Goal: Task Accomplishment & Management: Use online tool/utility

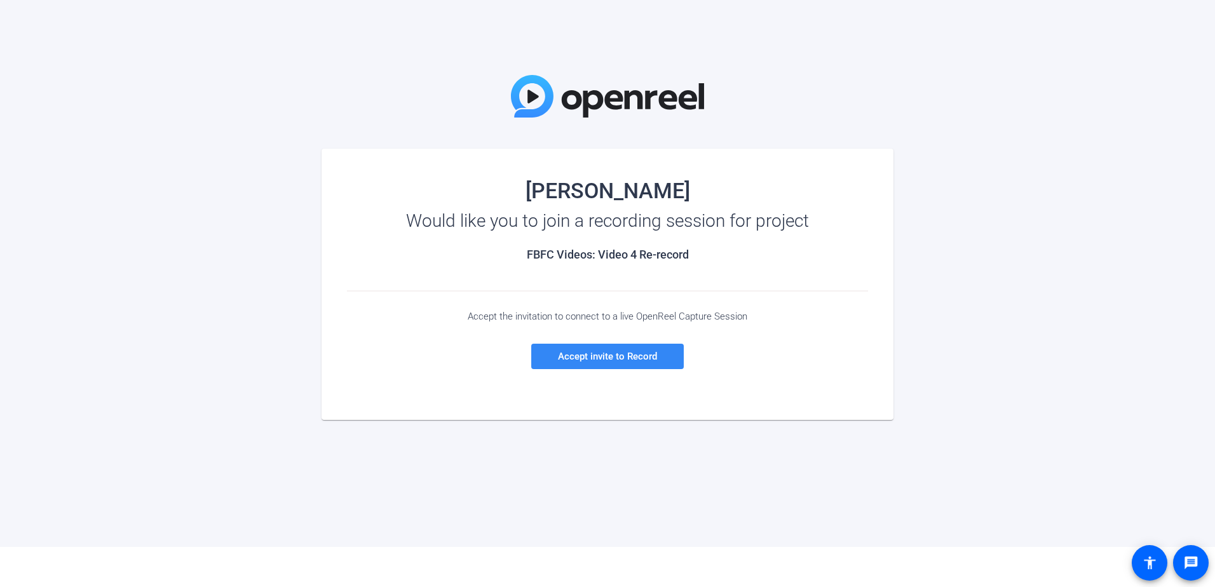
click at [579, 353] on span "Accept invite to Record" at bounding box center [607, 356] width 99 height 11
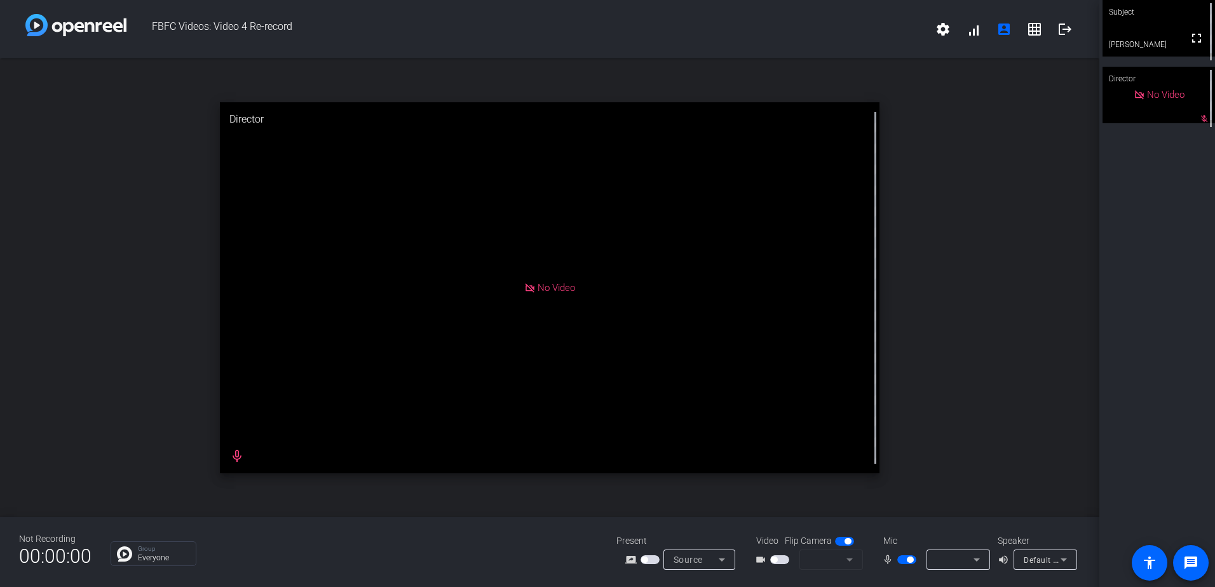
click at [776, 353] on span "button" at bounding box center [779, 560] width 19 height 9
click at [776, 37] on video at bounding box center [1159, 28] width 113 height 57
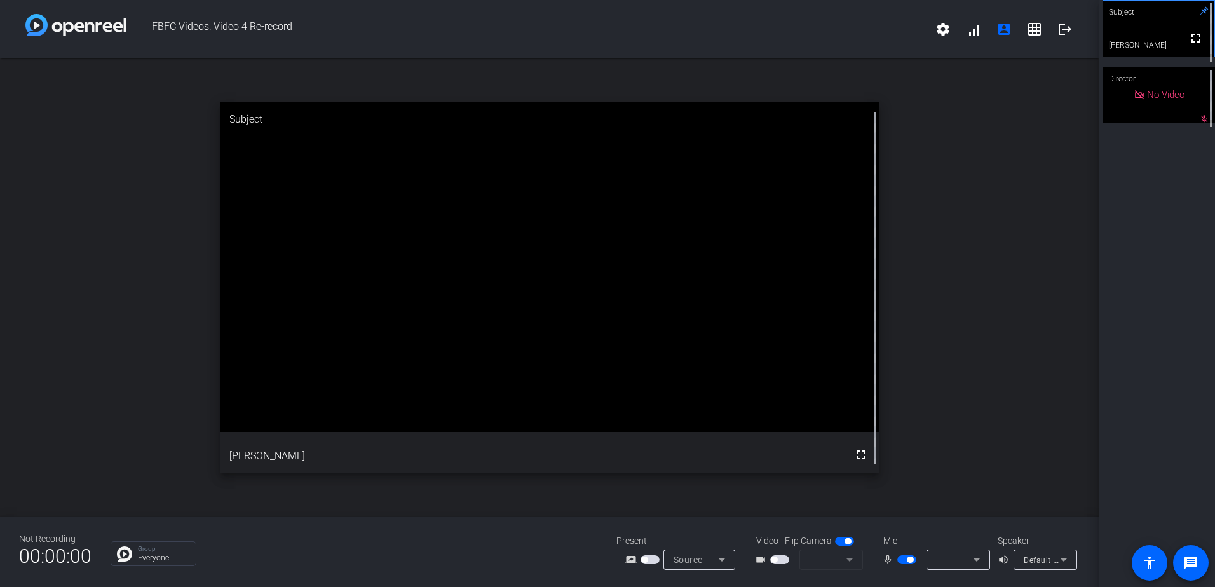
click at [776, 93] on div "No Video" at bounding box center [1159, 95] width 113 height 57
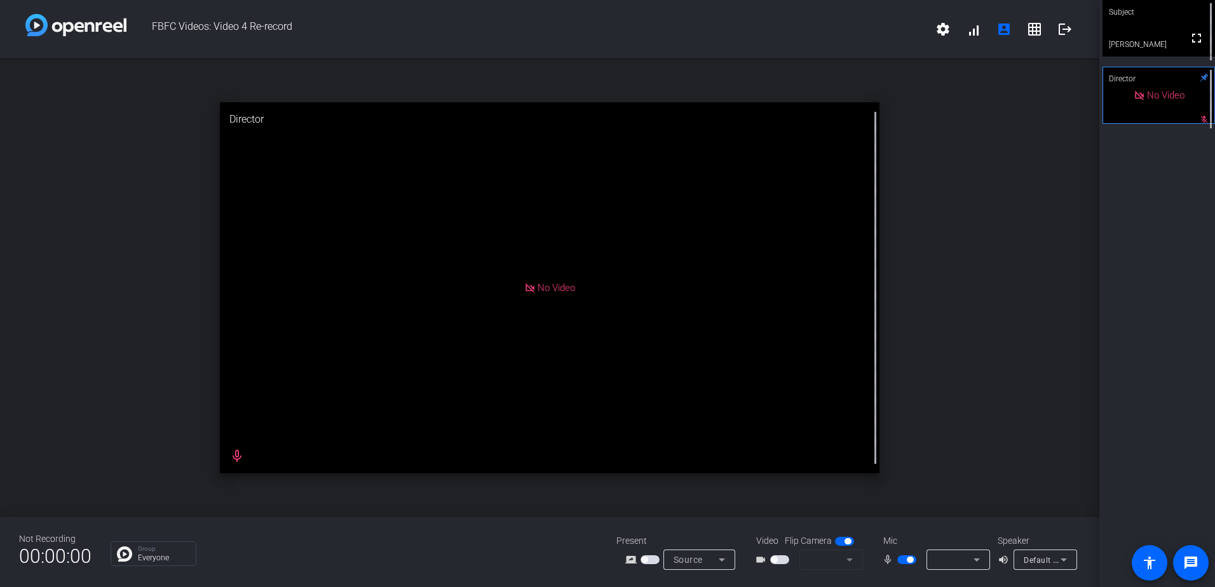
click at [776, 353] on span "Default - Speakers (Realtek(R) Audio)" at bounding box center [1092, 560] width 137 height 10
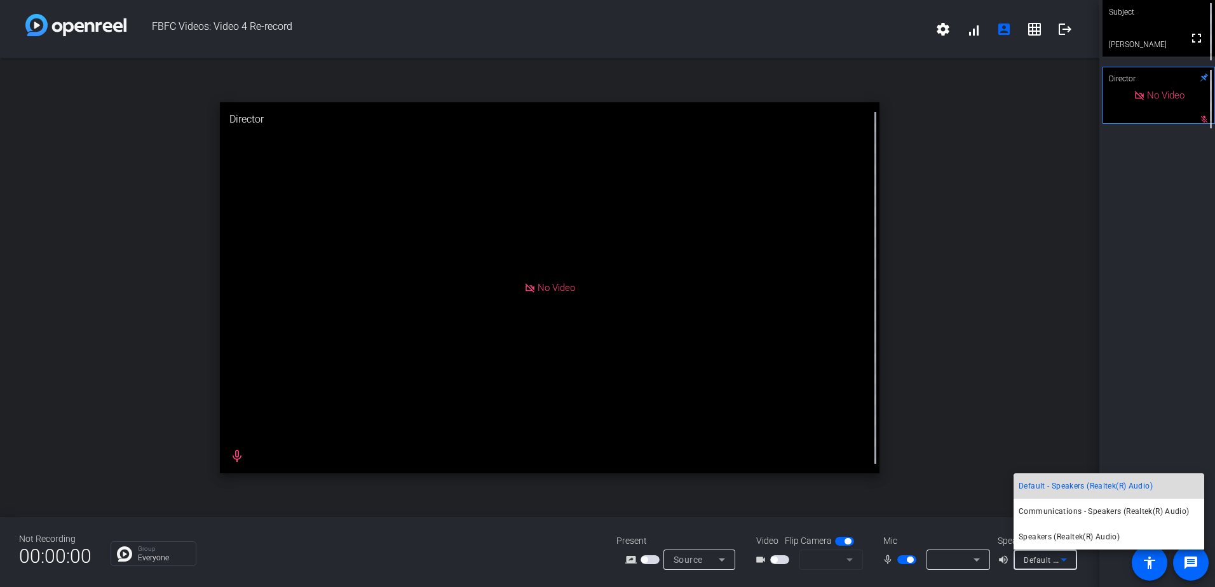
click at [776, 353] on span "Default - Speakers (Realtek(R) Audio)" at bounding box center [1086, 486] width 134 height 15
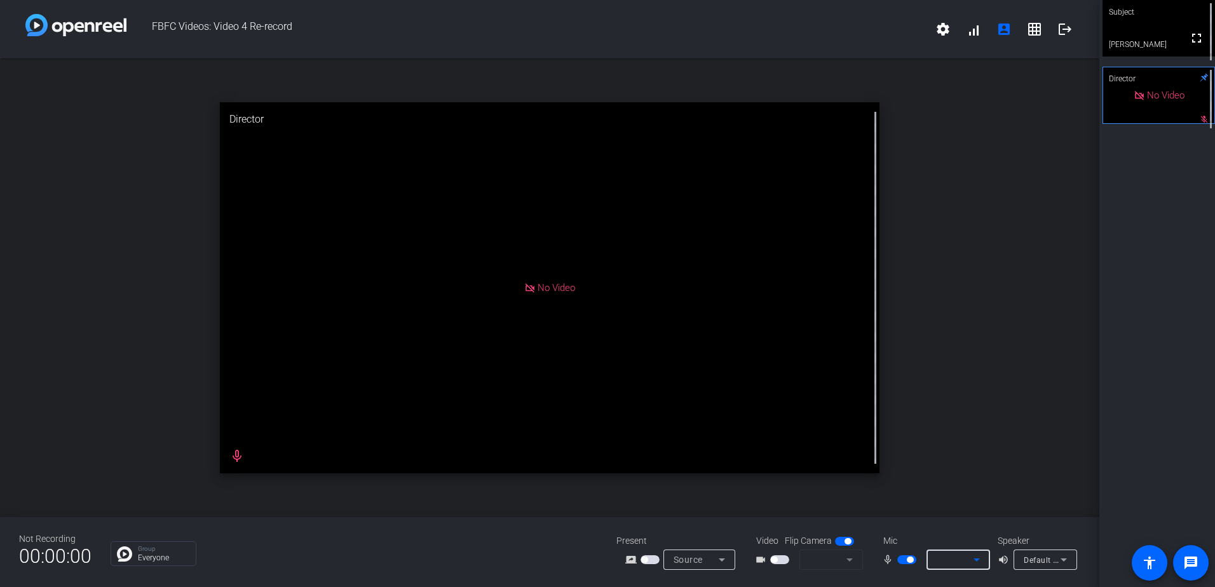
click at [776, 353] on icon at bounding box center [976, 559] width 15 height 15
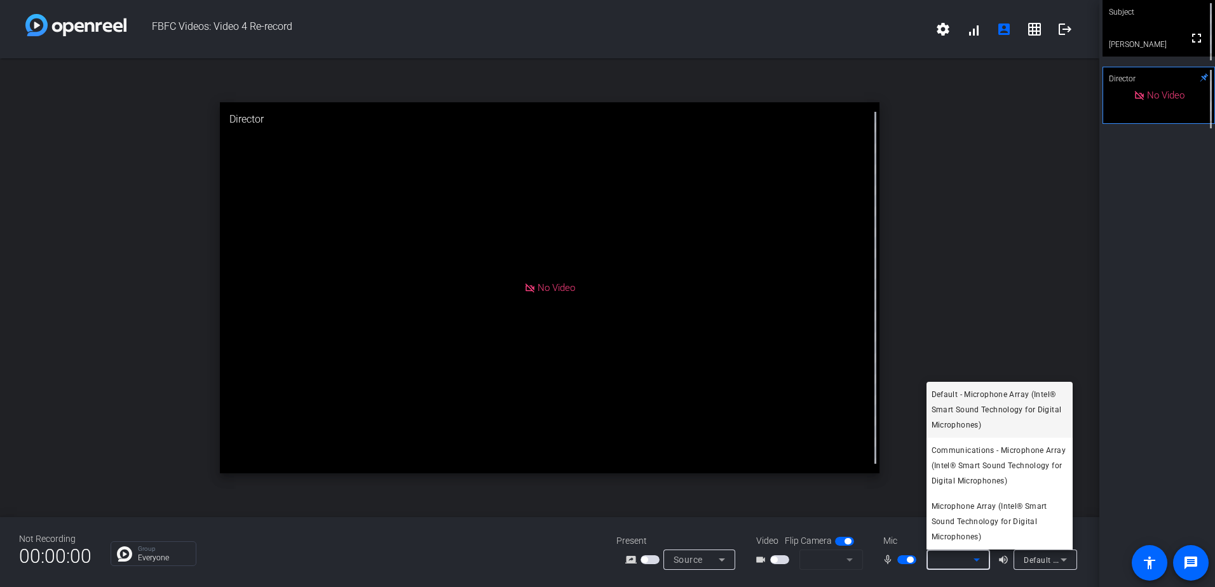
click at [776, 353] on span "Default - Microphone Array (Intel® Smart Sound Technology for Digital Microphon…" at bounding box center [1000, 410] width 136 height 46
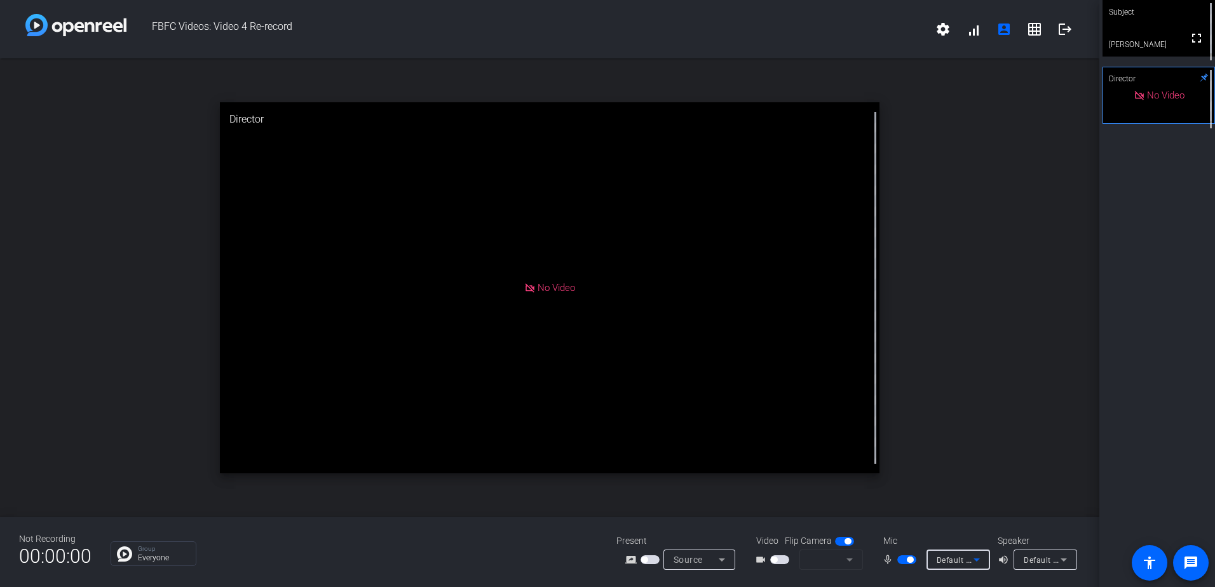
click at [776, 353] on span "Default - Microphone Array (Intel® Smart Sound Technology for Digital Microphon…" at bounding box center [1094, 560] width 315 height 10
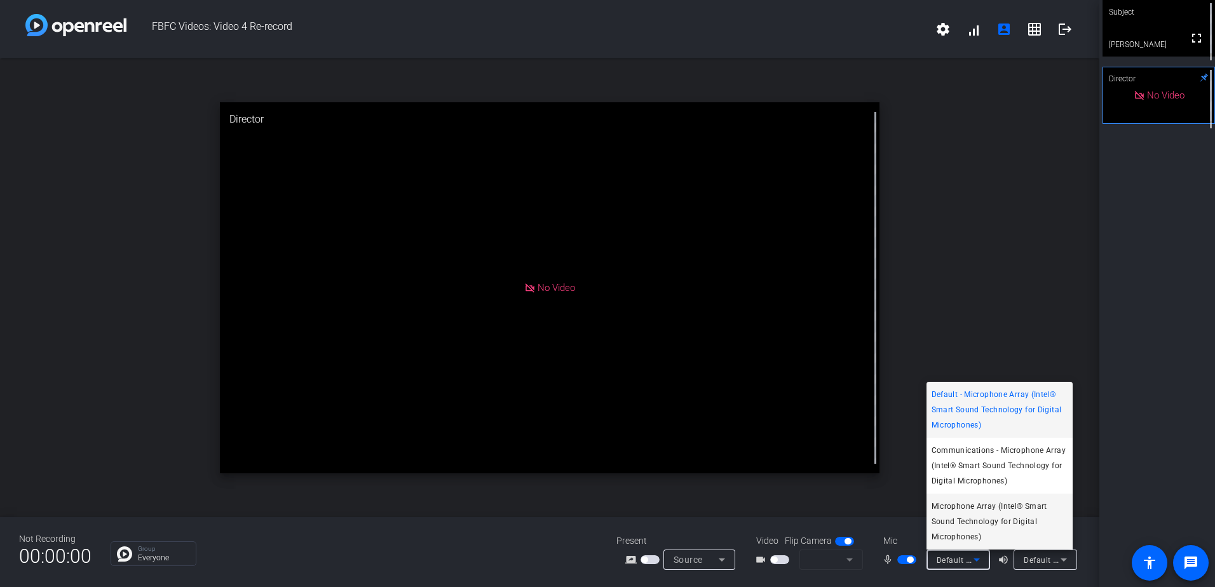
click at [776, 353] on span "Microphone Array (Intel® Smart Sound Technology for Digital Microphones)" at bounding box center [1000, 522] width 136 height 46
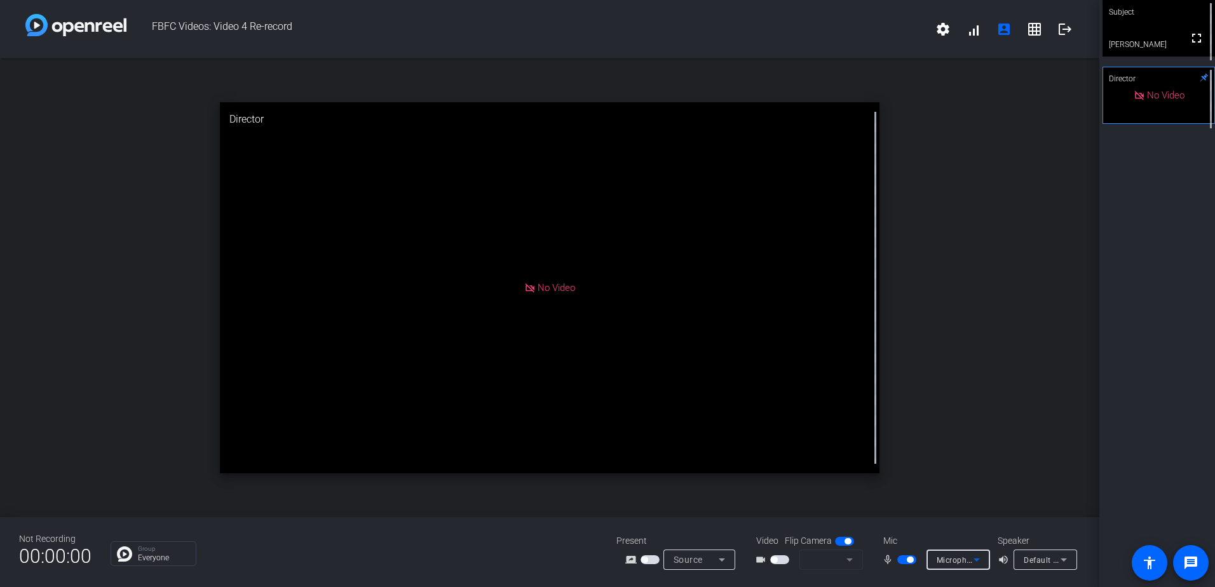
click at [776, 353] on span "button" at bounding box center [779, 560] width 19 height 9
drag, startPoint x: 770, startPoint y: 557, endPoint x: 784, endPoint y: 557, distance: 13.3
click at [776, 353] on span "button" at bounding box center [779, 560] width 19 height 9
click at [776, 353] on mat-form-field at bounding box center [832, 560] width 64 height 20
click at [718, 353] on icon at bounding box center [721, 559] width 15 height 15
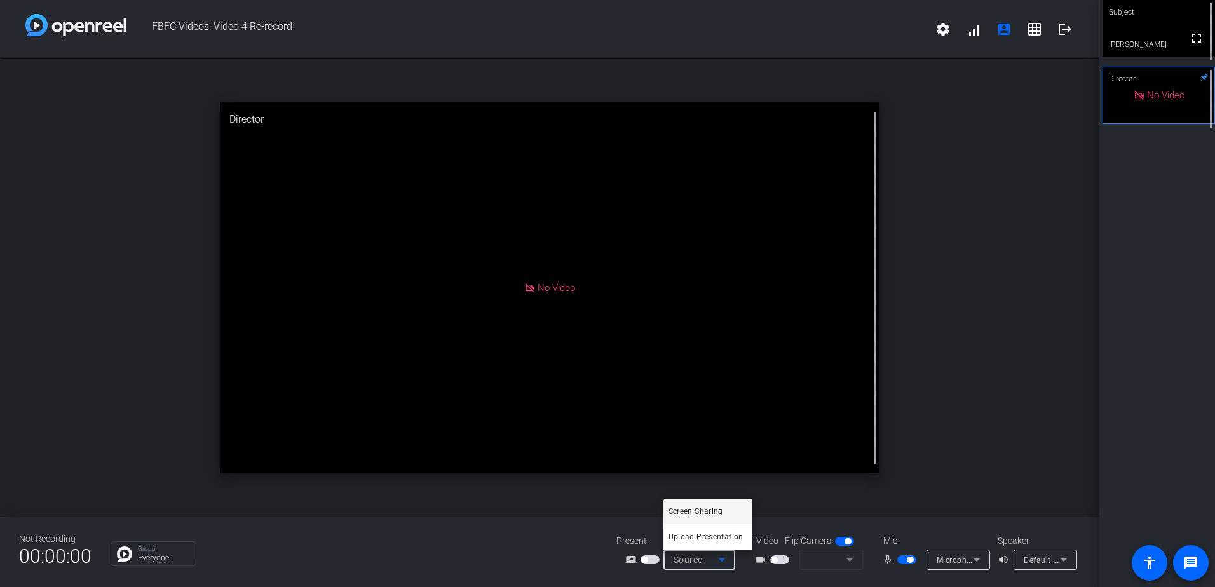
click at [776, 353] on div at bounding box center [607, 293] width 1215 height 587
click at [776, 353] on span "button" at bounding box center [779, 560] width 19 height 9
click at [776, 353] on span "button" at bounding box center [844, 541] width 19 height 9
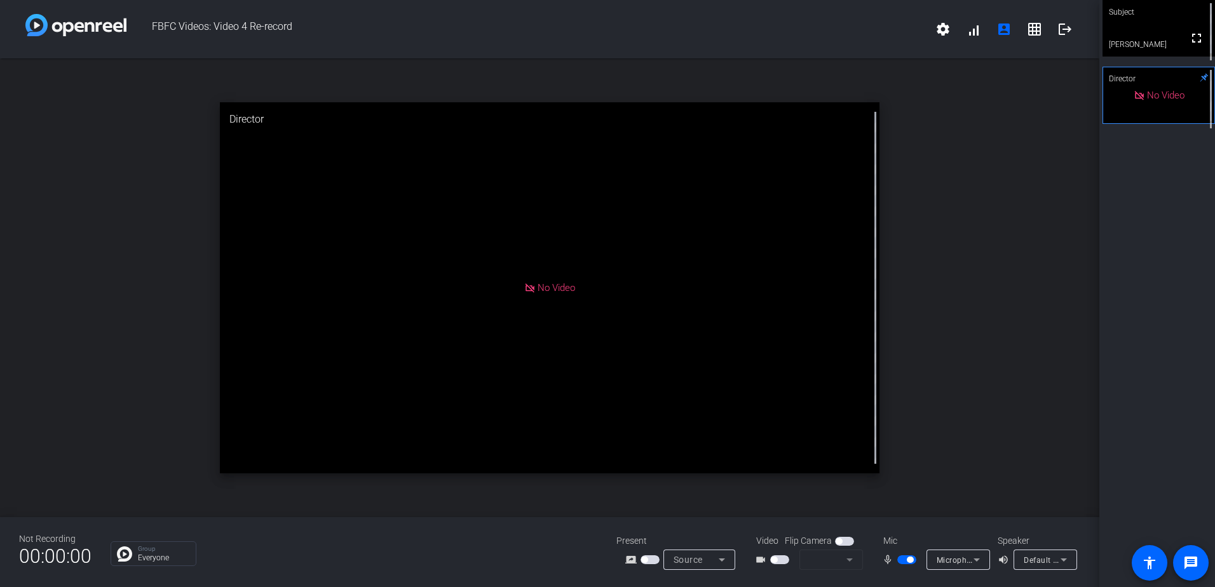
click at [776, 353] on span "button" at bounding box center [839, 541] width 6 height 6
click at [776, 353] on mat-form-field at bounding box center [832, 560] width 64 height 20
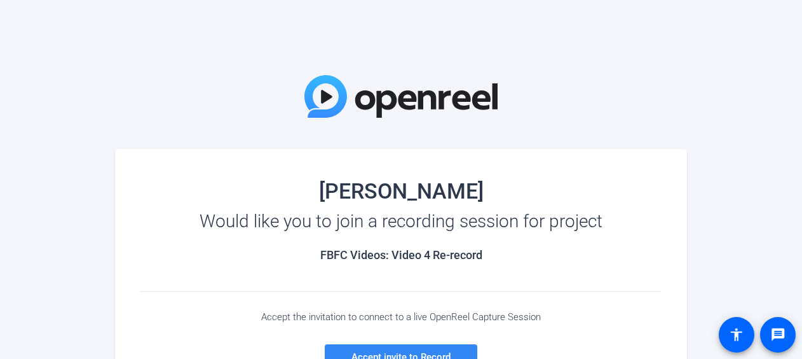
scroll to position [127, 0]
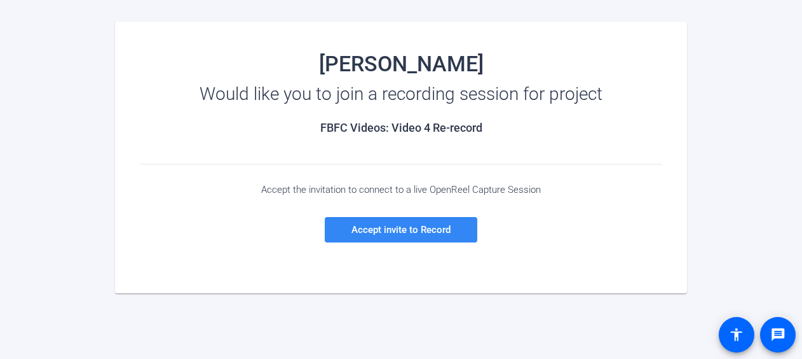
click at [411, 233] on span "Accept invite to Record" at bounding box center [401, 229] width 99 height 11
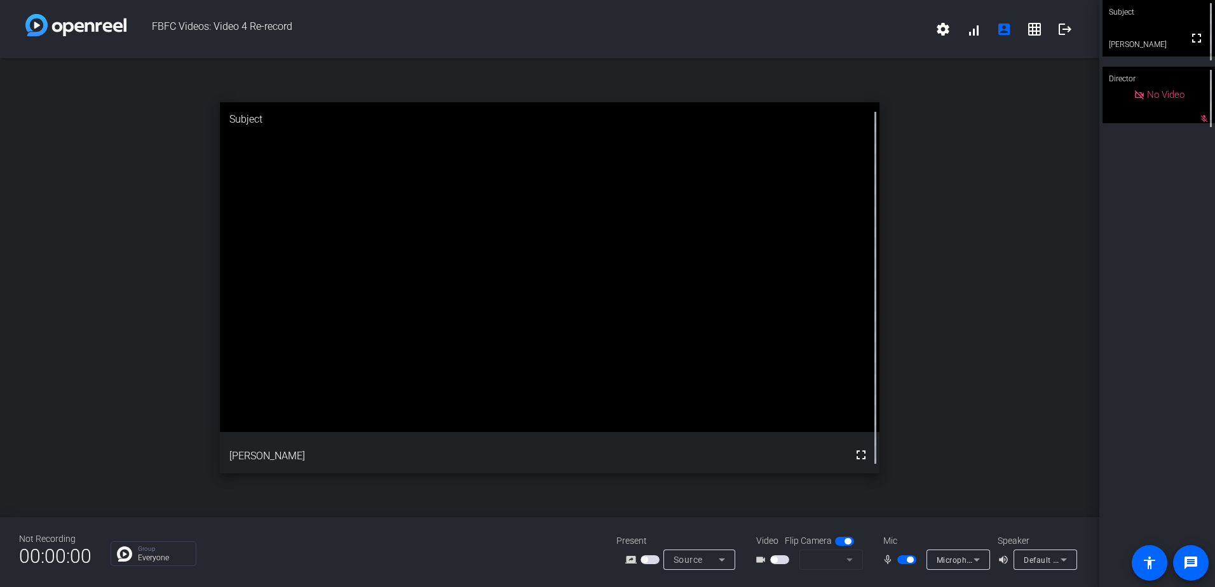
click at [780, 358] on span "button" at bounding box center [779, 560] width 19 height 9
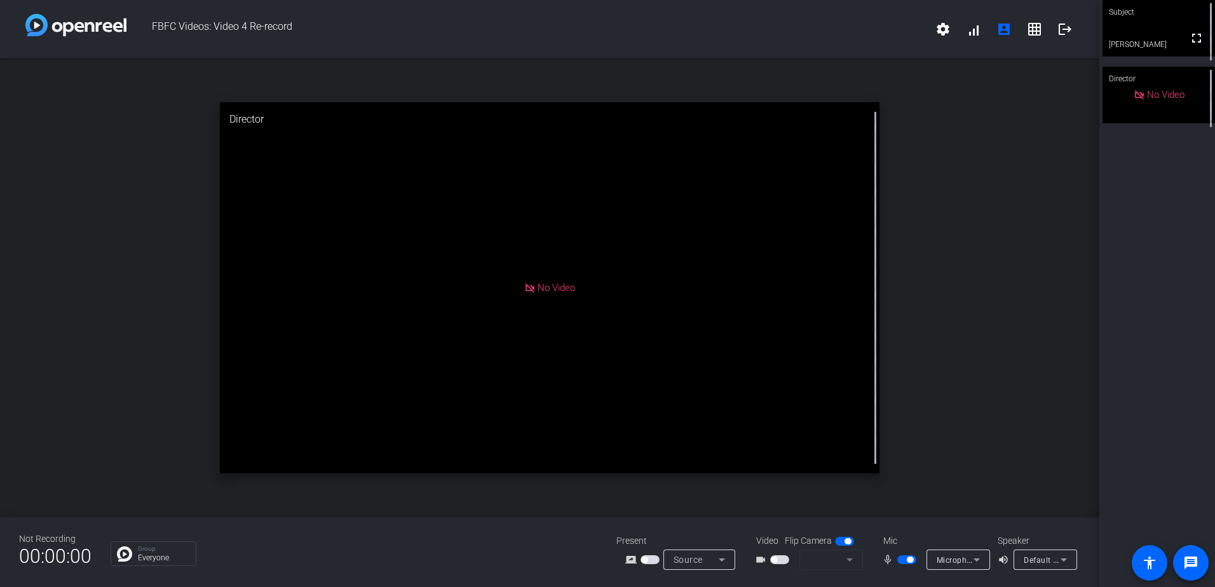
drag, startPoint x: 776, startPoint y: 560, endPoint x: 791, endPoint y: 557, distance: 15.0
click at [791, 358] on div at bounding box center [781, 560] width 22 height 9
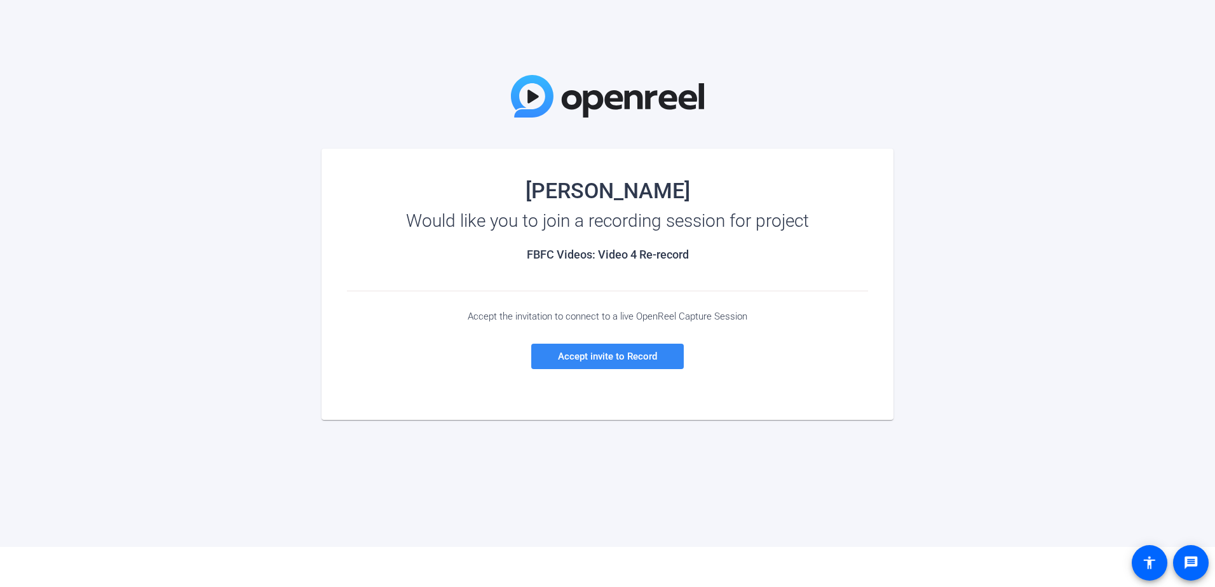
click at [568, 358] on span "Accept invite to Record" at bounding box center [607, 356] width 99 height 11
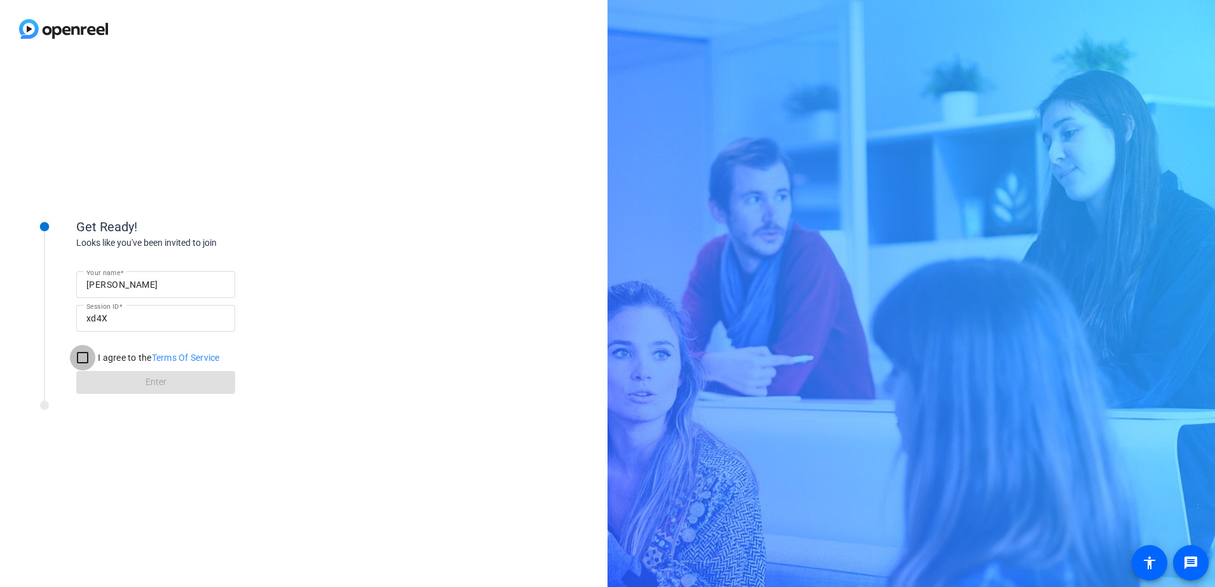
click at [82, 357] on input "I agree to the Terms Of Service" at bounding box center [82, 357] width 25 height 25
checkbox input "true"
click at [126, 358] on span at bounding box center [155, 382] width 159 height 31
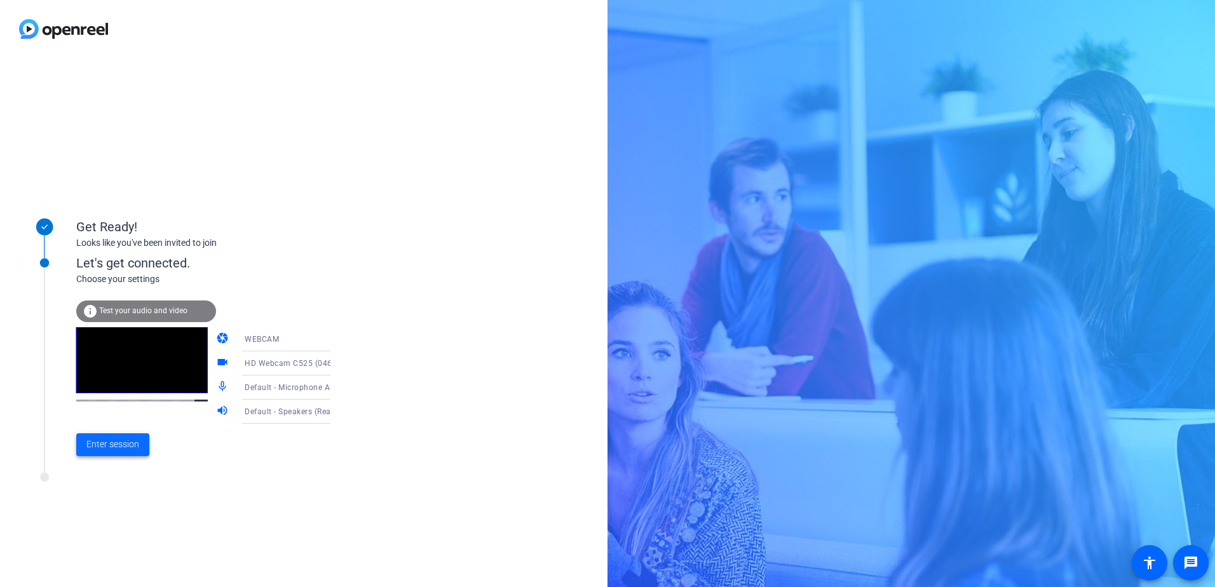
click at [117, 358] on span "Enter session" at bounding box center [112, 444] width 53 height 13
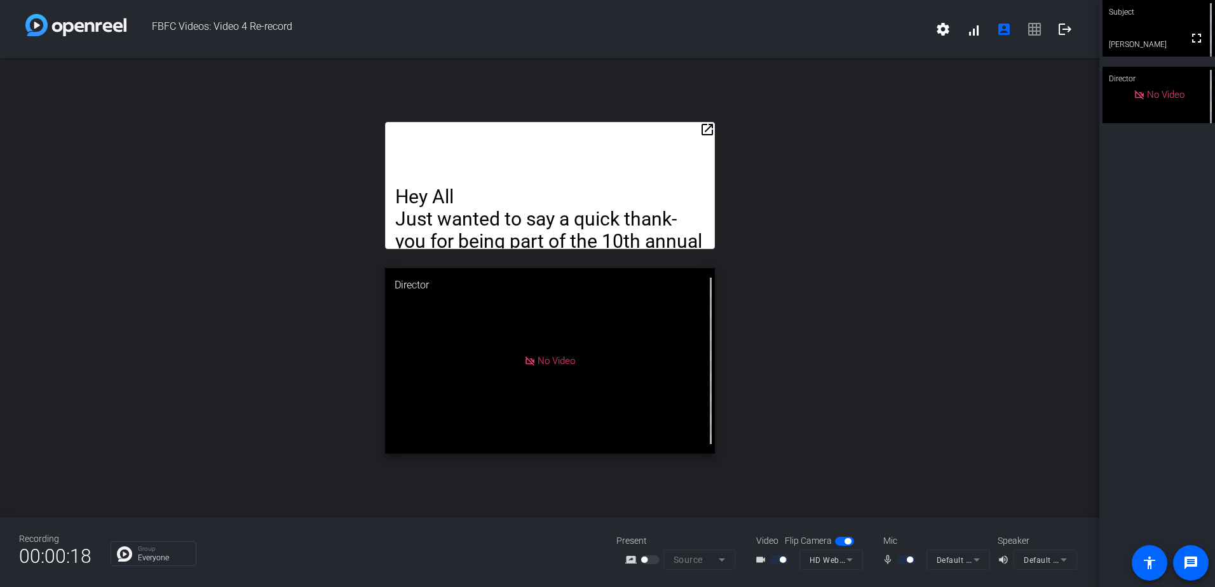
click at [808, 46] on mat-icon "fullscreen" at bounding box center [1196, 38] width 15 height 15
